Goal: Transaction & Acquisition: Purchase product/service

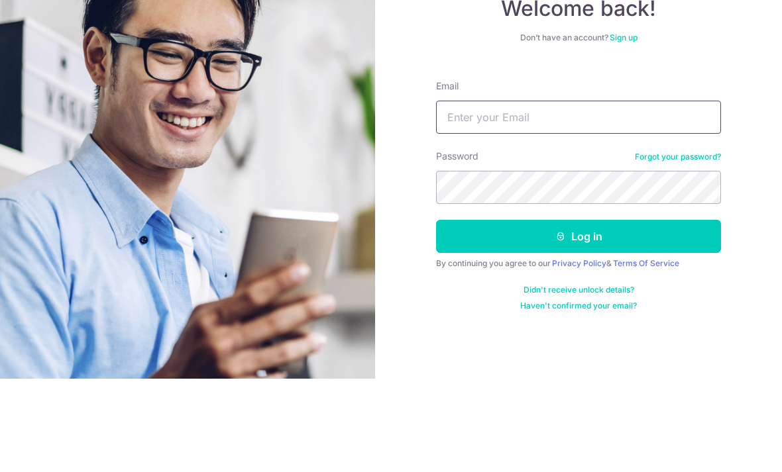
type input "M93255000@gmail.com"
click at [578, 313] on button "Log in" at bounding box center [578, 329] width 285 height 33
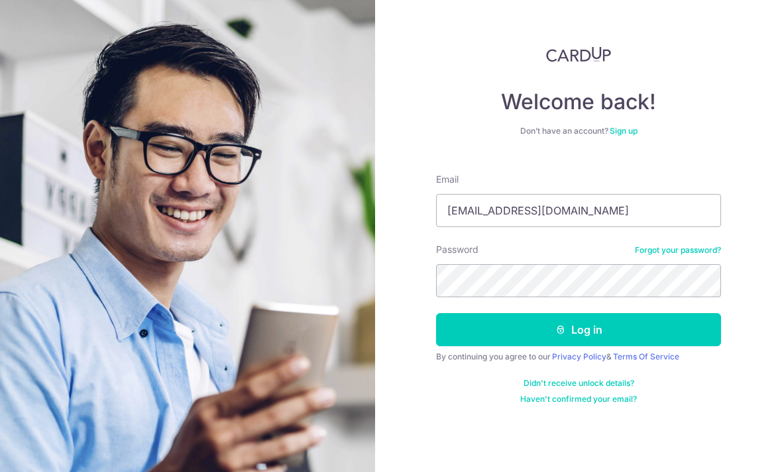
click at [602, 313] on button "Log in" at bounding box center [578, 329] width 285 height 33
click at [598, 313] on button "Log in" at bounding box center [578, 329] width 285 height 33
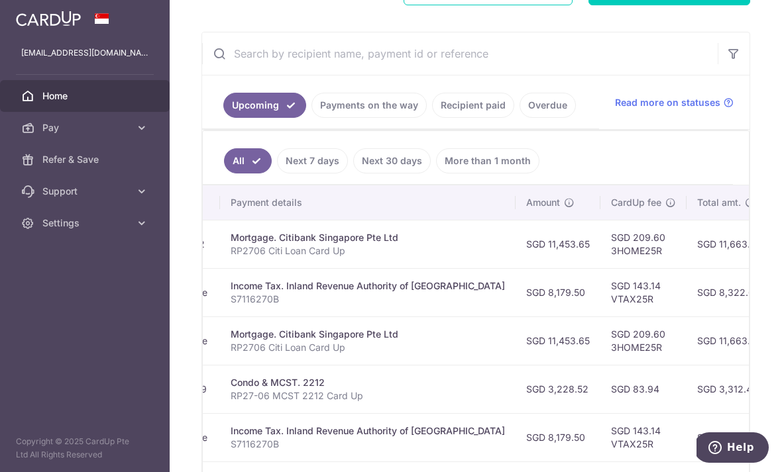
scroll to position [221, 0]
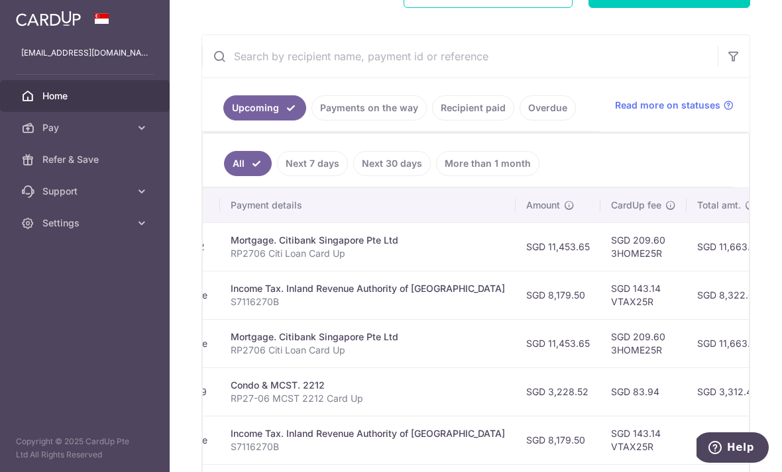
click at [277, 176] on link "Next 7 days" at bounding box center [312, 163] width 71 height 25
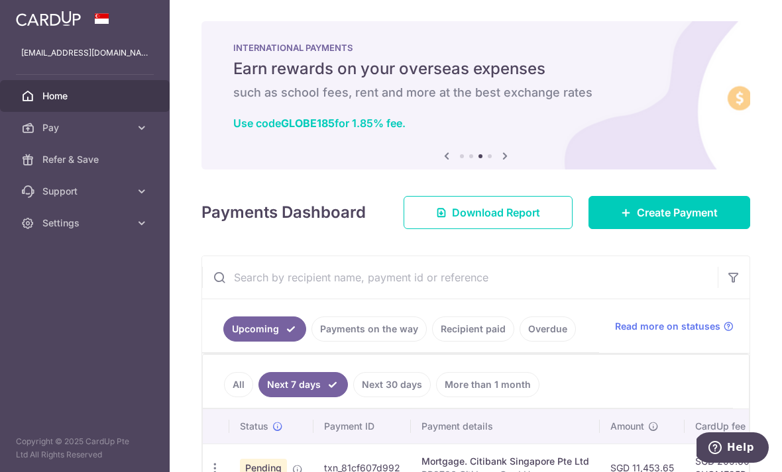
scroll to position [0, 0]
click at [533, 229] on link "Download Report" at bounding box center [487, 212] width 169 height 33
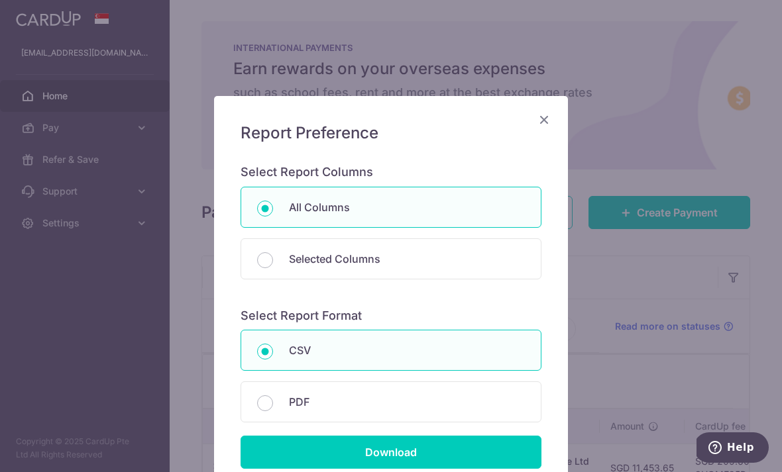
click at [550, 115] on icon "Close" at bounding box center [544, 119] width 16 height 17
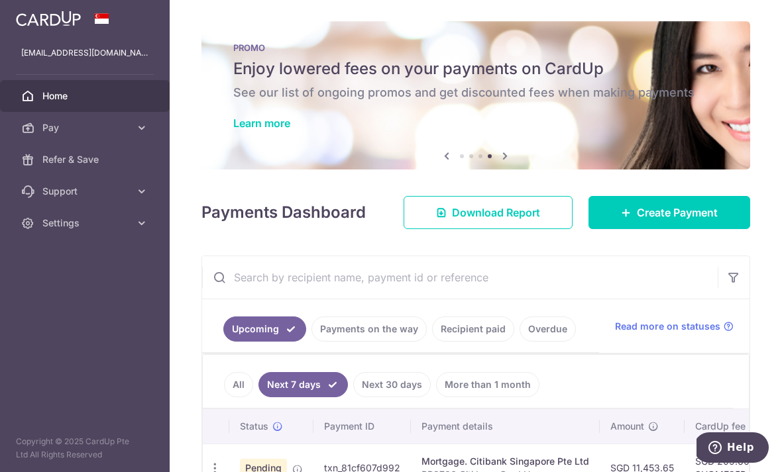
click at [0, 0] on icon "button" at bounding box center [0, 0] width 0 height 0
click at [50, 136] on link "Pay" at bounding box center [85, 128] width 170 height 32
click at [55, 162] on span "Payments" at bounding box center [85, 159] width 87 height 13
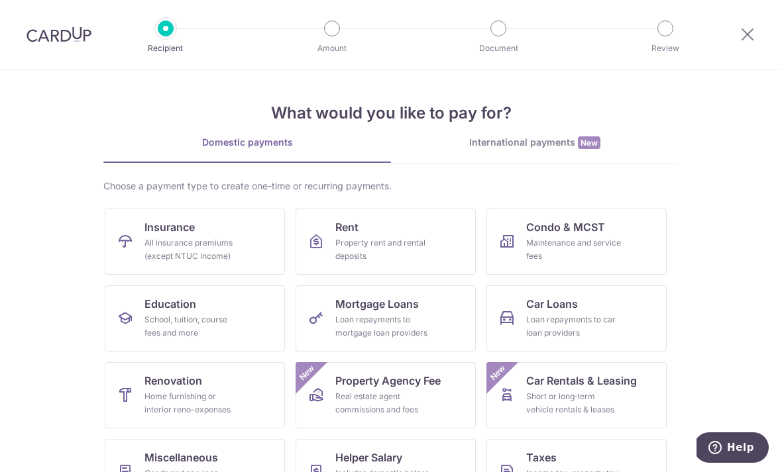
click at [518, 144] on div "International payments New" at bounding box center [535, 143] width 288 height 14
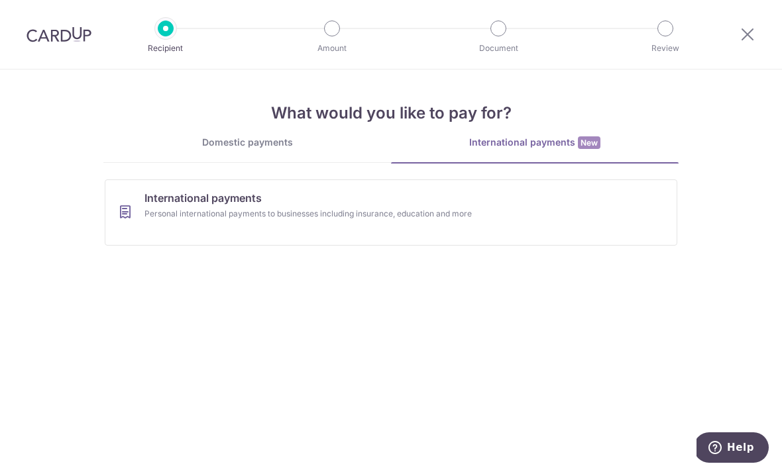
click at [586, 215] on div "Personal international payments to businesses including insurance, education an…" at bounding box center [373, 213] width 458 height 13
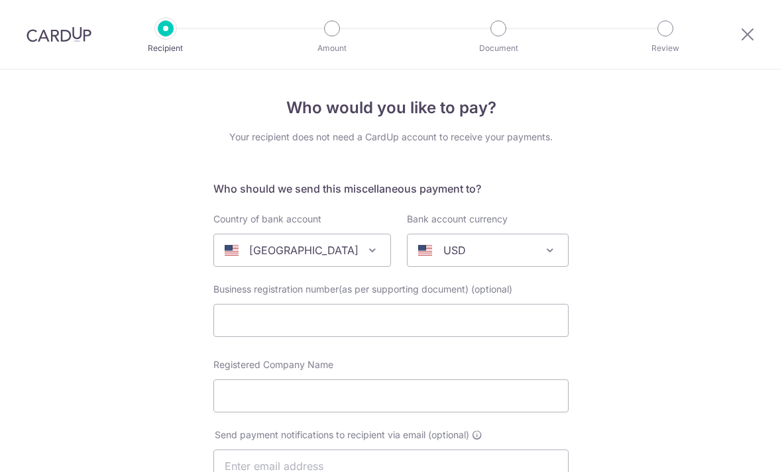
select select
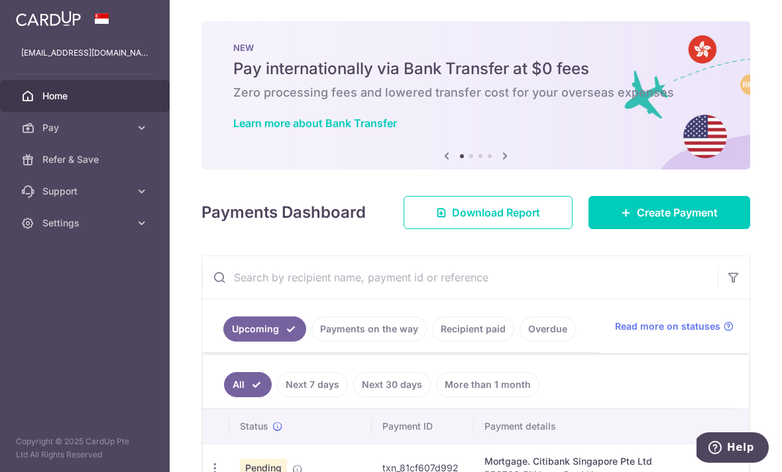
click at [0, 0] on icon "button" at bounding box center [0, 0] width 0 height 0
click at [52, 130] on span "Pay" at bounding box center [85, 127] width 87 height 13
click at [61, 167] on link "Payments" at bounding box center [85, 160] width 170 height 32
click at [50, 125] on span "Pay" at bounding box center [85, 127] width 87 height 13
click at [60, 166] on span "Refer & Save" at bounding box center [85, 159] width 87 height 13
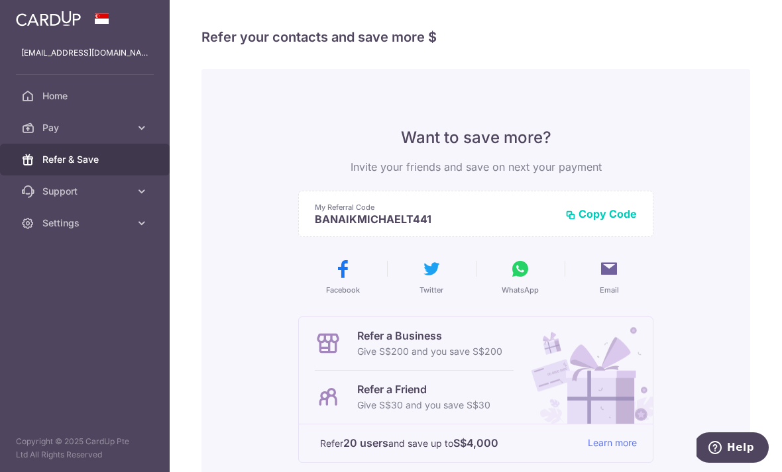
scroll to position [-1, 0]
click at [0, 0] on icon "button" at bounding box center [0, 0] width 0 height 0
click at [52, 129] on span "Pay" at bounding box center [85, 127] width 87 height 13
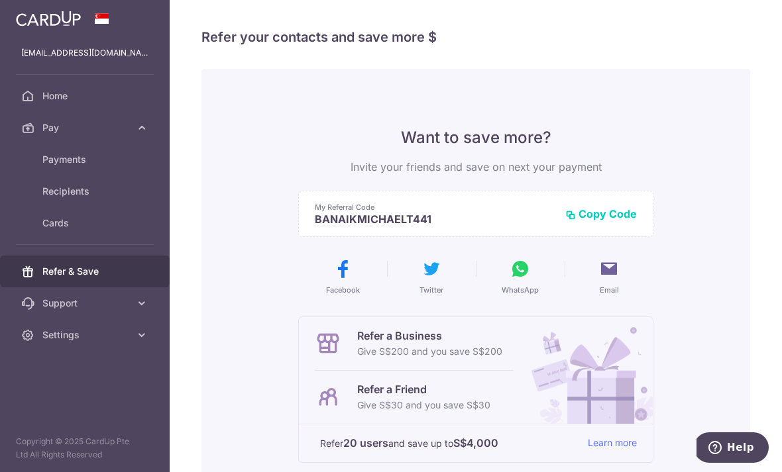
click at [56, 221] on span "Cards" at bounding box center [85, 223] width 87 height 13
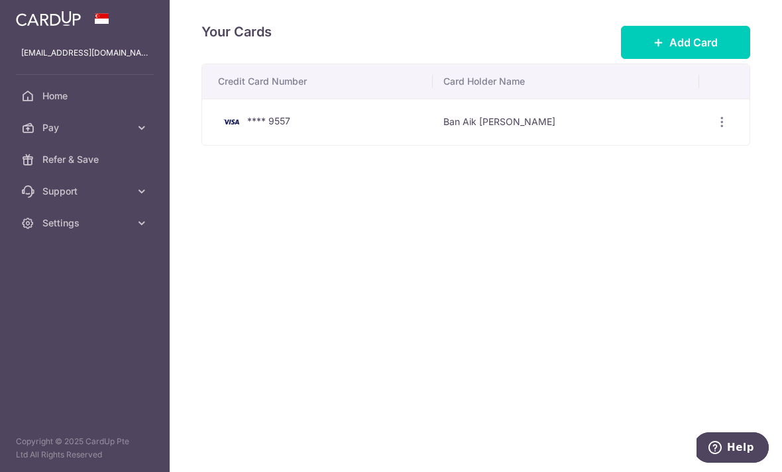
click at [0, 0] on icon "button" at bounding box center [0, 0] width 0 height 0
click at [54, 95] on span "Home" at bounding box center [85, 95] width 87 height 13
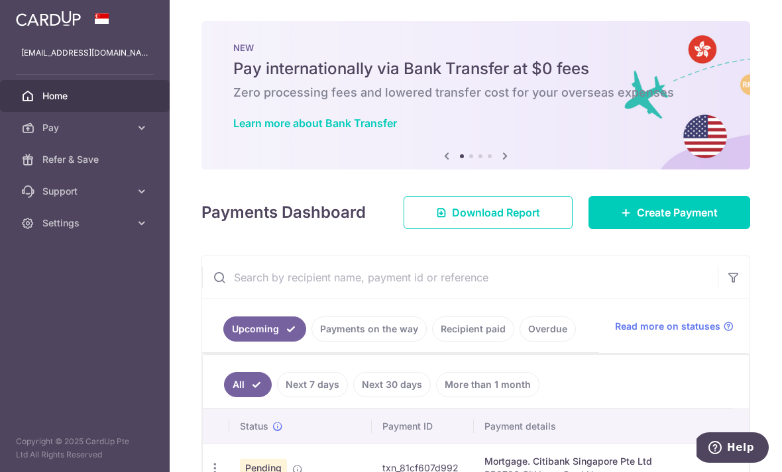
click at [0, 0] on header at bounding box center [0, 0] width 0 height 0
